Goal: Task Accomplishment & Management: Manage account settings

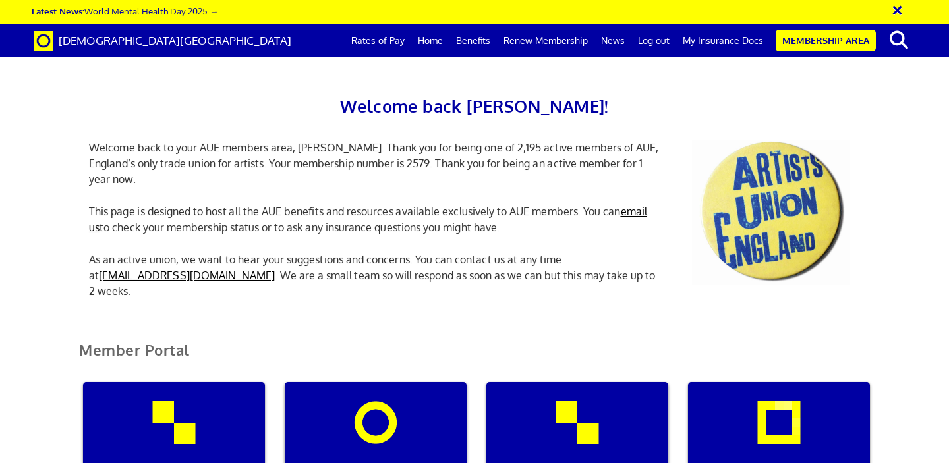
scroll to position [223, 0]
click at [213, 382] on div "Manage my membership" at bounding box center [174, 445] width 182 height 127
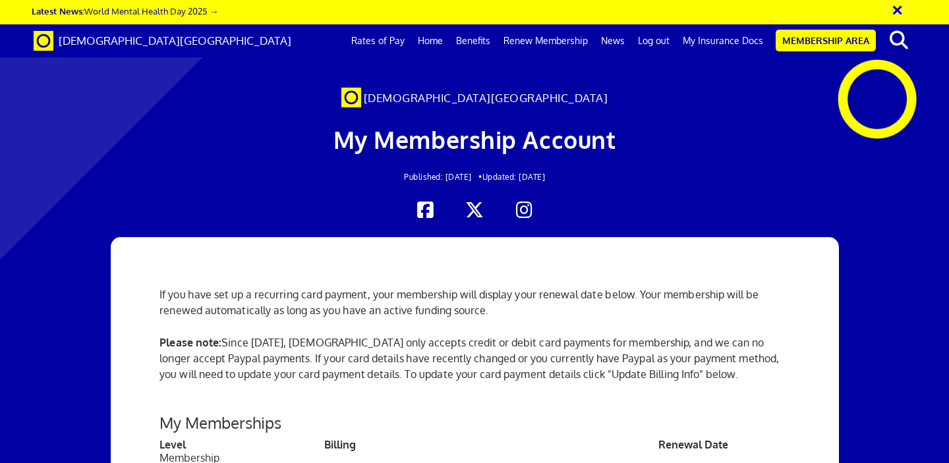
scroll to position [443, 0]
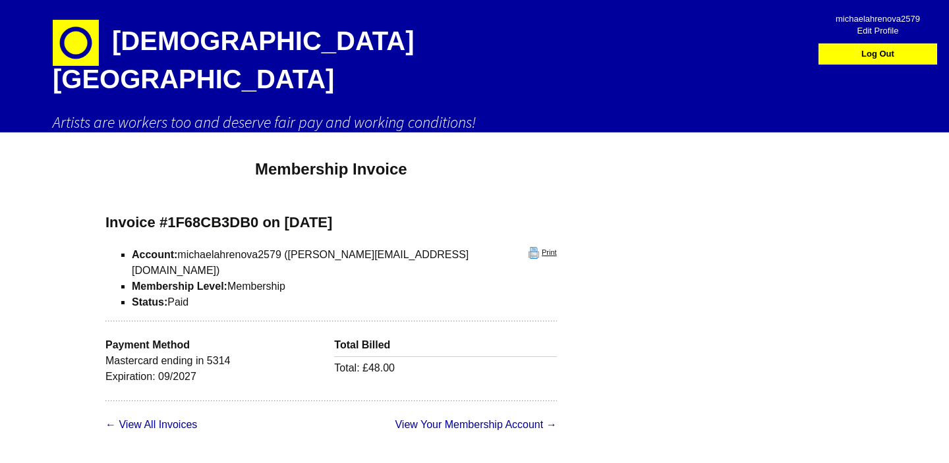
click at [529, 247] on link "Print" at bounding box center [543, 253] width 28 height 12
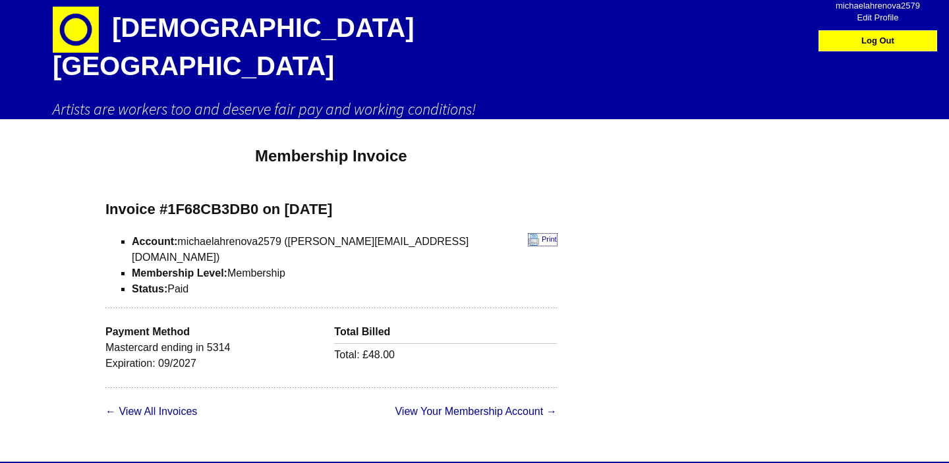
scroll to position [15, 0]
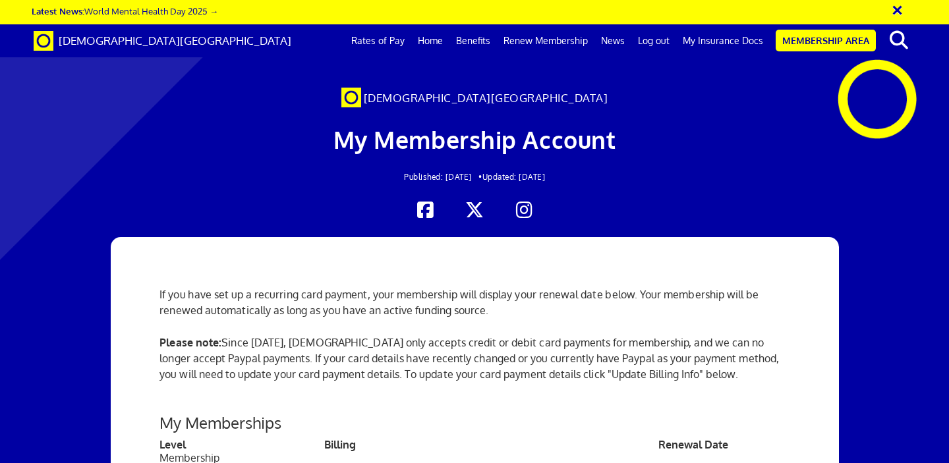
scroll to position [3, 0]
click at [700, 43] on link "My Insurance Docs" at bounding box center [723, 40] width 94 height 33
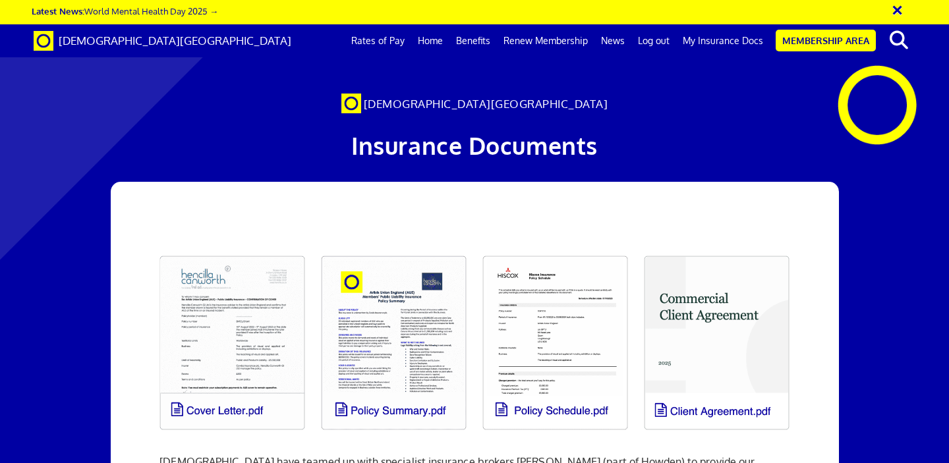
scroll to position [80, 0]
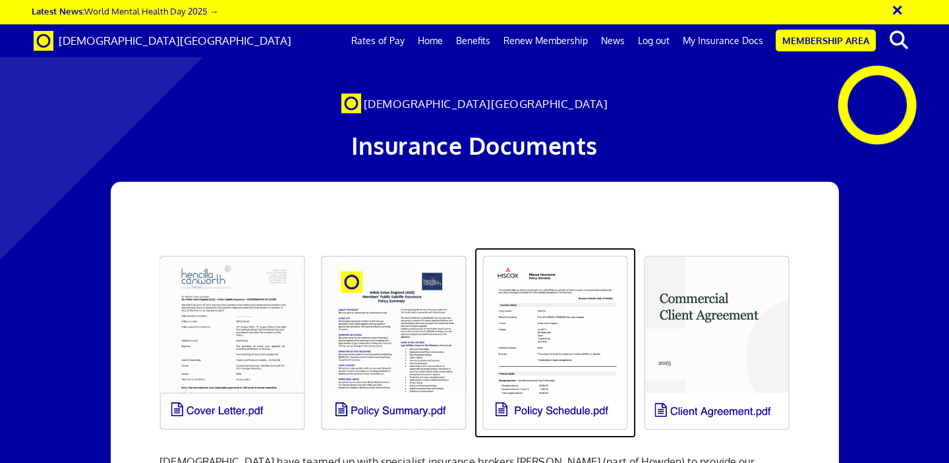
click at [561, 279] on link at bounding box center [554, 343] width 161 height 190
